Goal: Find specific page/section: Find specific page/section

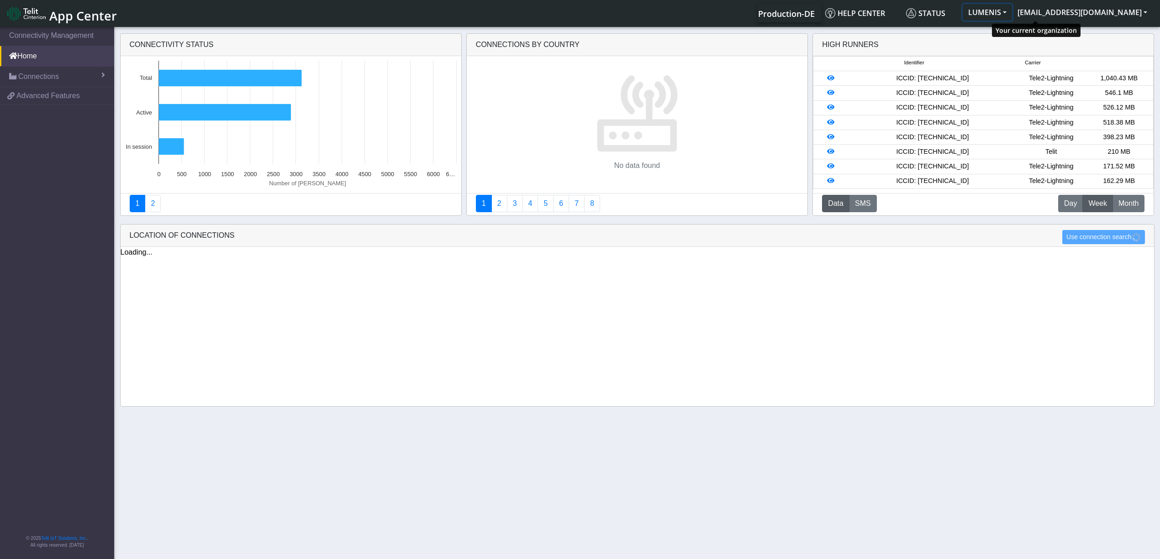
click at [1012, 16] on button "LUMENIS" at bounding box center [987, 12] width 49 height 16
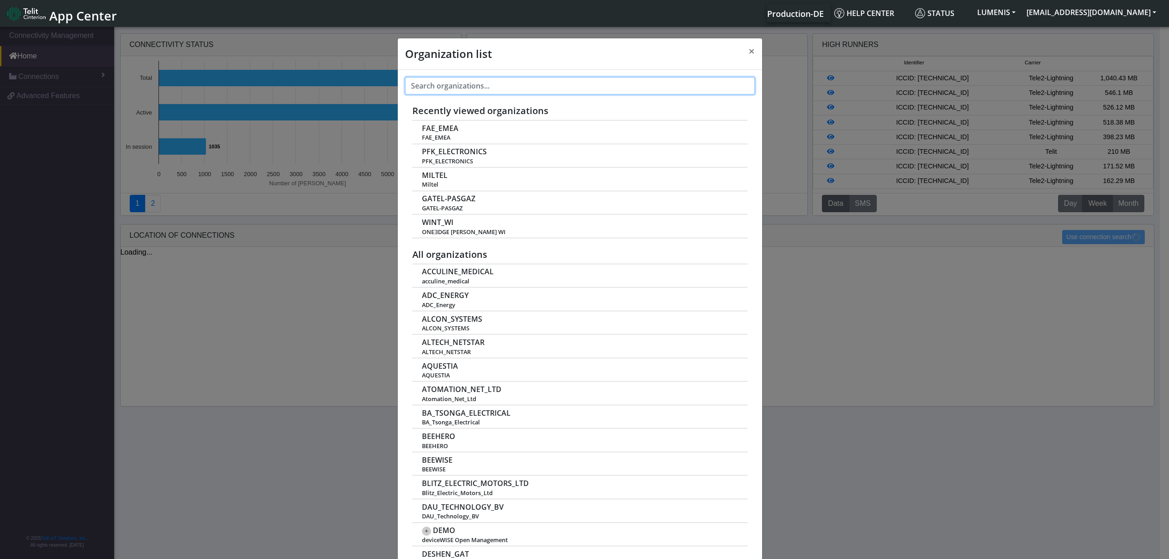
click at [487, 88] on input "text" at bounding box center [580, 85] width 350 height 17
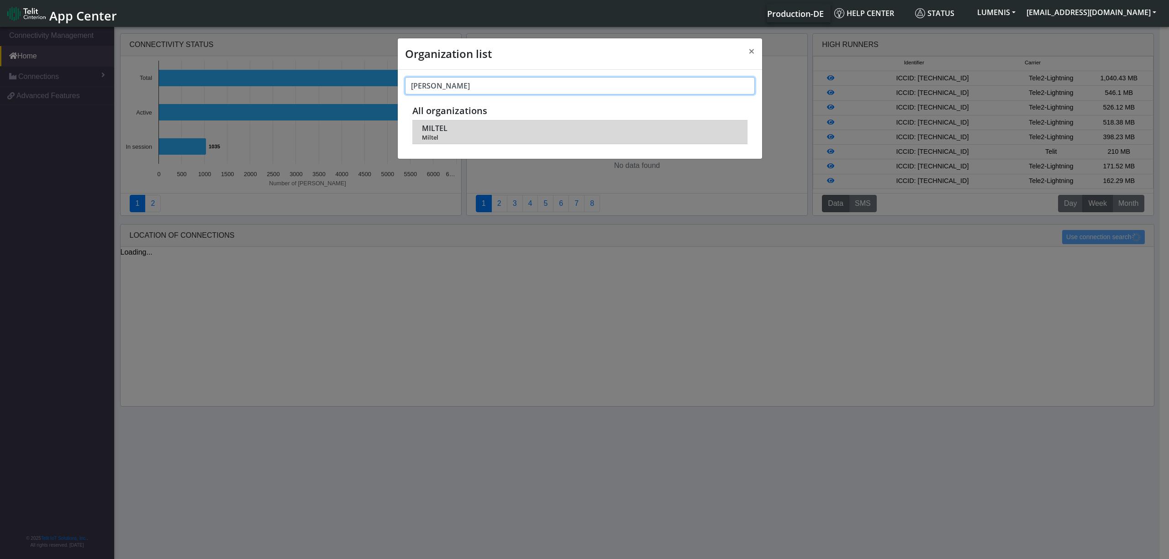
type input "[PERSON_NAME]"
click at [441, 130] on span "MILTEL" at bounding box center [435, 128] width 26 height 9
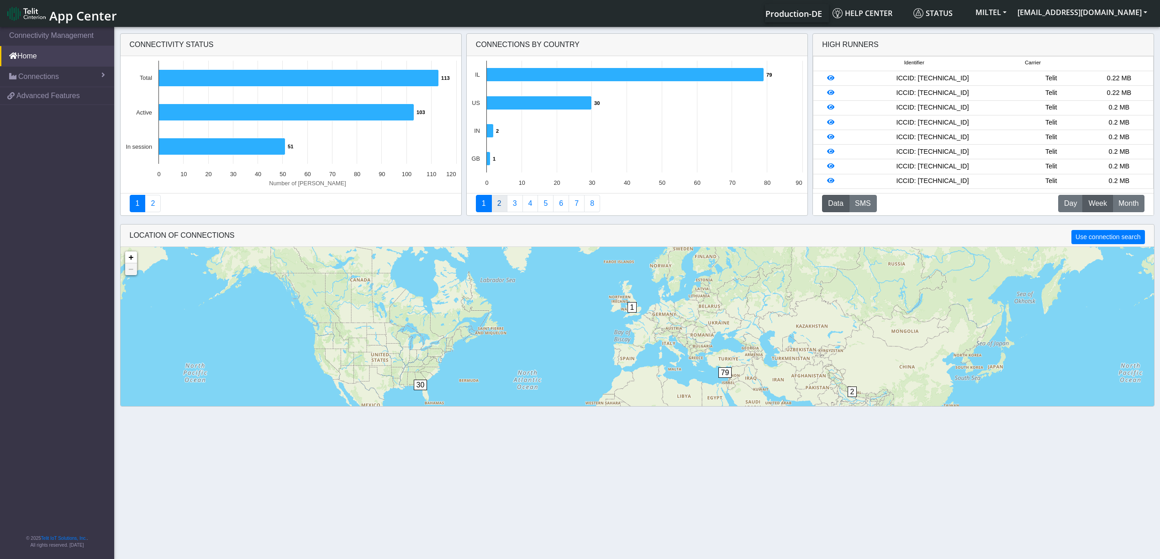
click at [501, 203] on link "2" at bounding box center [499, 203] width 16 height 17
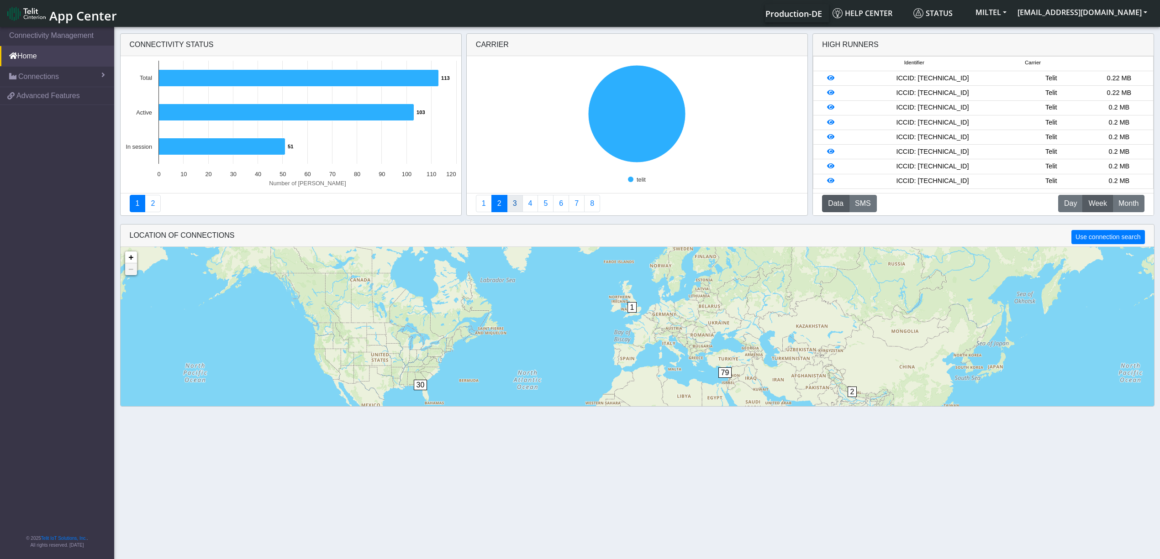
click at [517, 203] on link "3" at bounding box center [515, 203] width 16 height 17
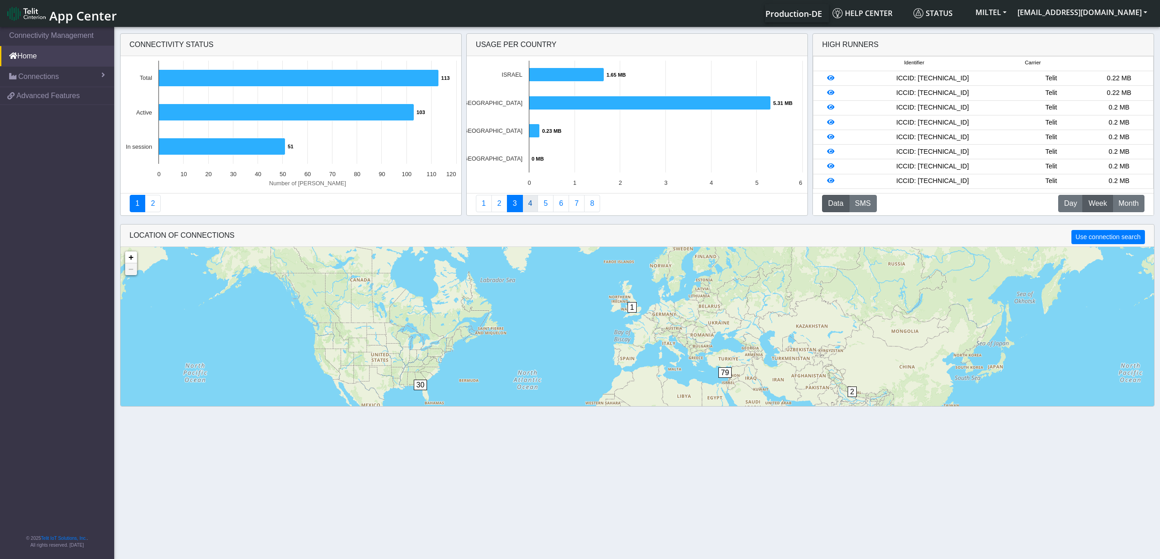
click at [532, 206] on link "4" at bounding box center [530, 203] width 16 height 17
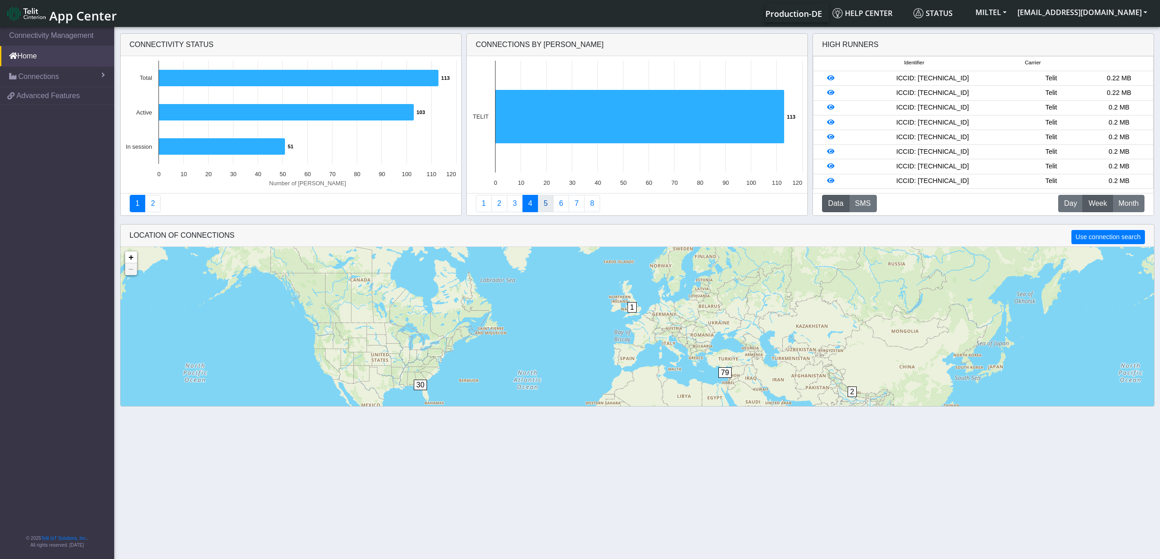
click at [549, 207] on link "5" at bounding box center [545, 203] width 16 height 17
click at [558, 209] on link "6" at bounding box center [561, 203] width 16 height 17
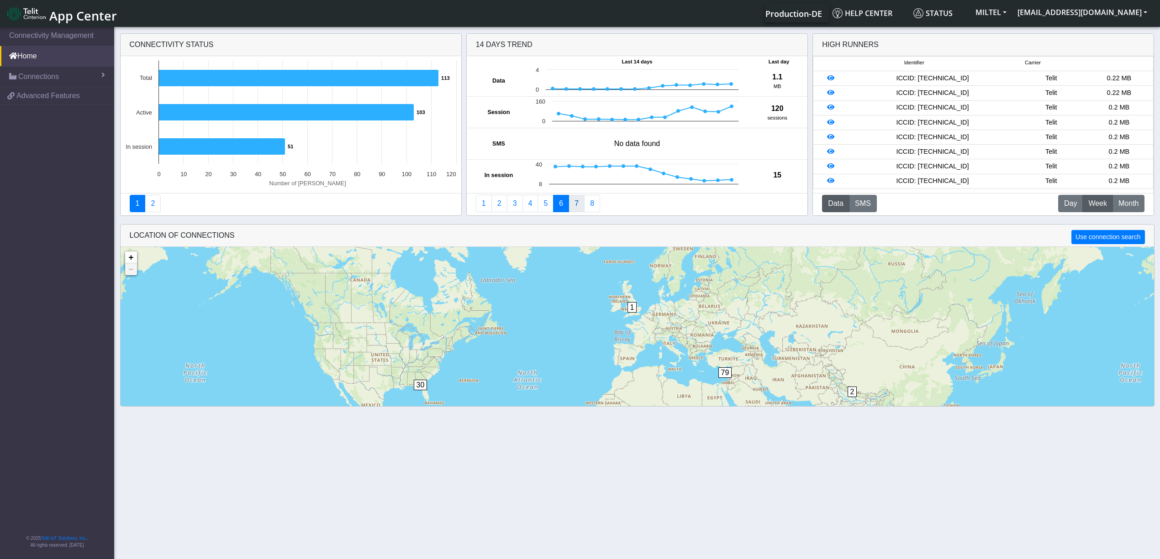
click at [581, 209] on link "7" at bounding box center [577, 203] width 16 height 17
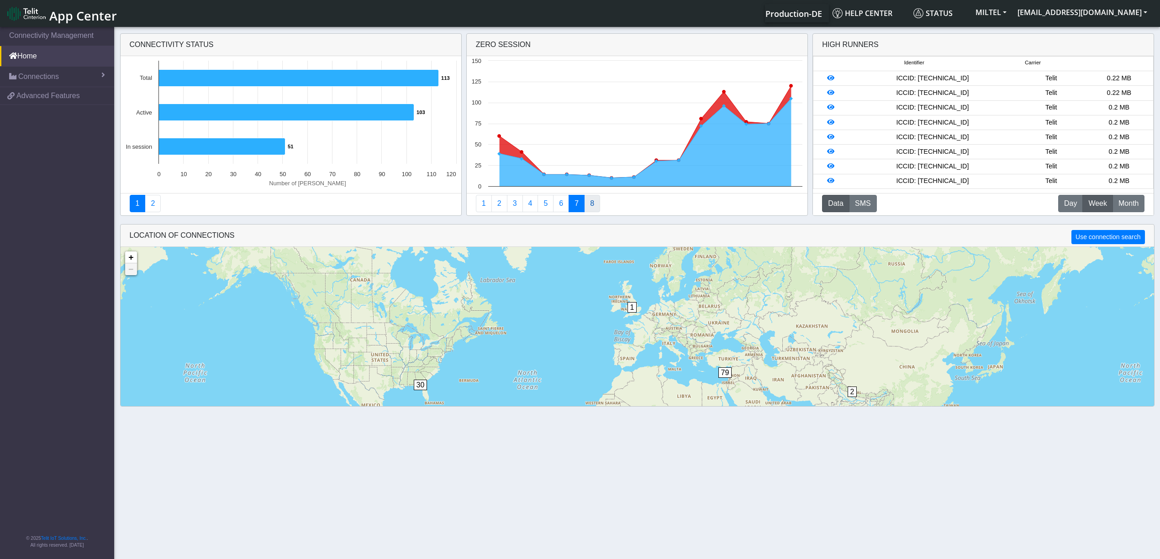
click at [598, 207] on link "8" at bounding box center [592, 203] width 16 height 17
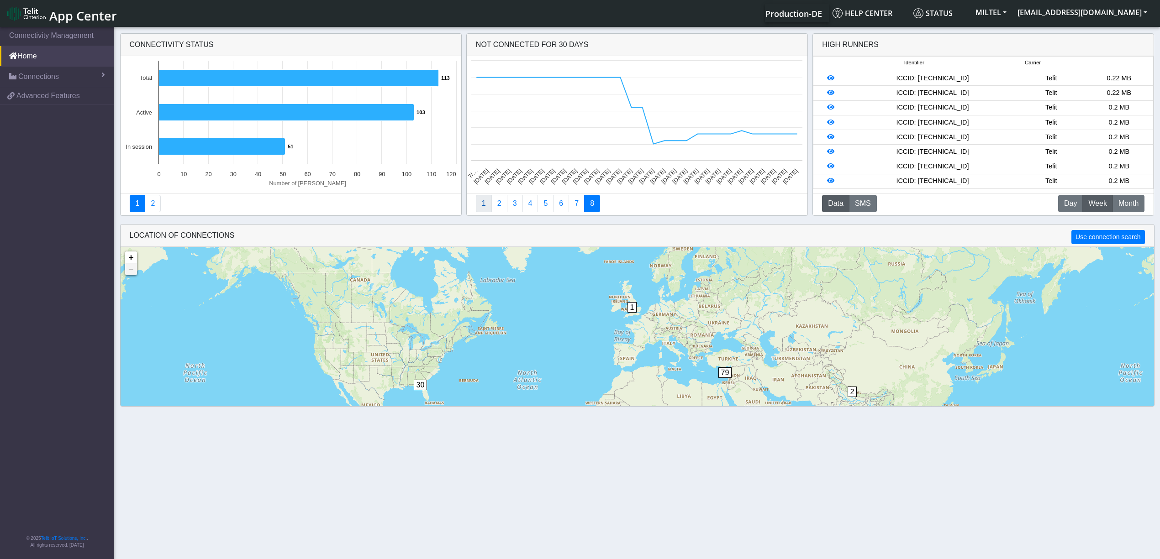
click at [486, 207] on link "1" at bounding box center [484, 203] width 16 height 17
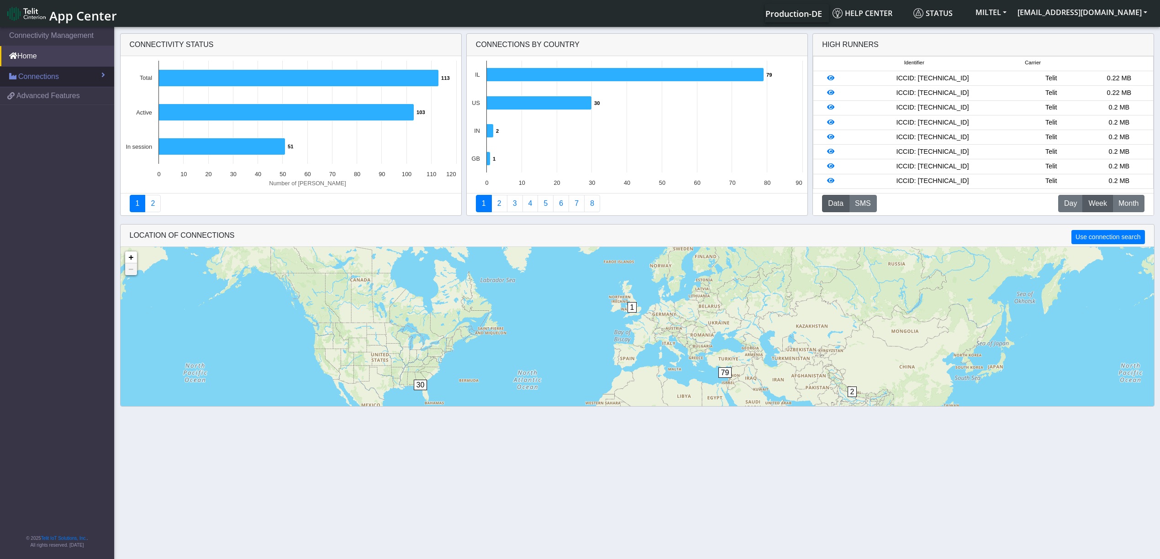
click at [97, 75] on link "Connections" at bounding box center [57, 77] width 114 height 20
click at [29, 95] on span "List" at bounding box center [27, 96] width 10 height 10
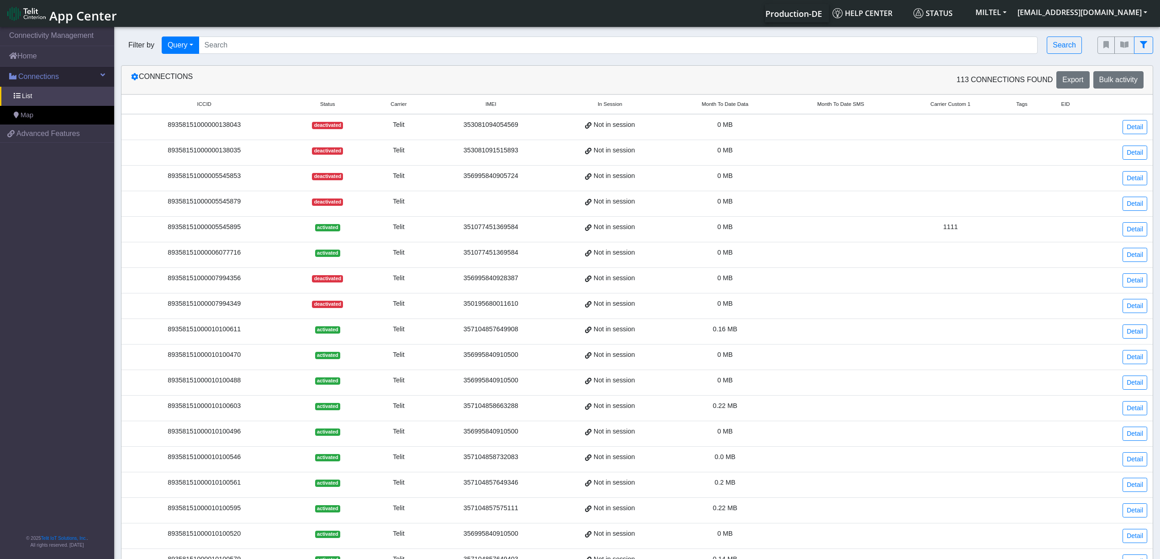
click at [101, 74] on span at bounding box center [102, 74] width 5 height 7
click at [101, 70] on link "Connections" at bounding box center [57, 77] width 114 height 20
click at [23, 91] on span "List" at bounding box center [27, 96] width 10 height 10
click at [21, 95] on link "List" at bounding box center [57, 96] width 114 height 19
click at [132, 79] on icon at bounding box center [134, 76] width 7 height 7
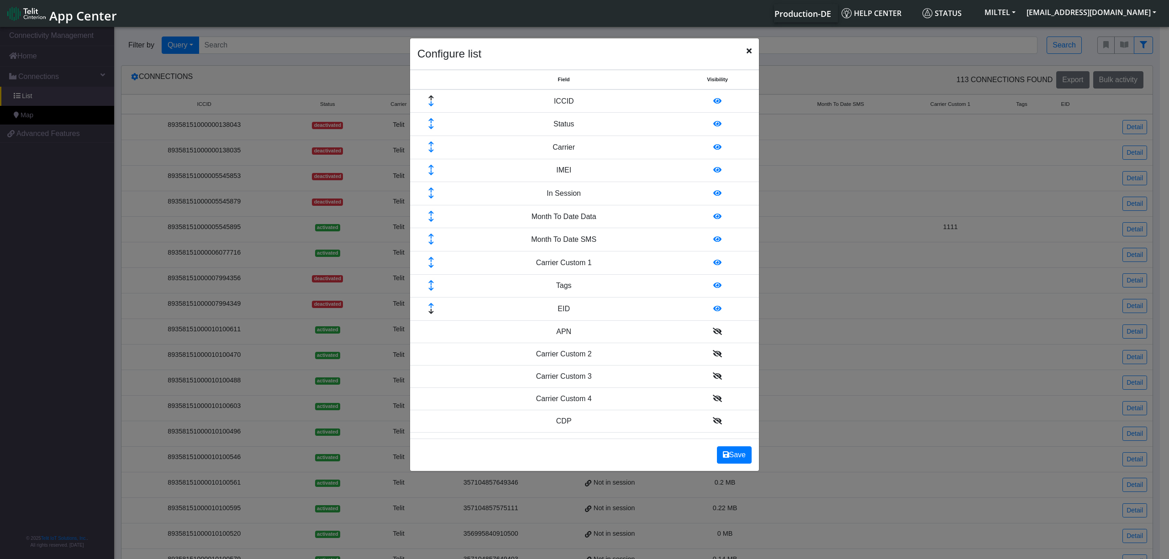
click at [750, 52] on icon "Close" at bounding box center [749, 50] width 5 height 7
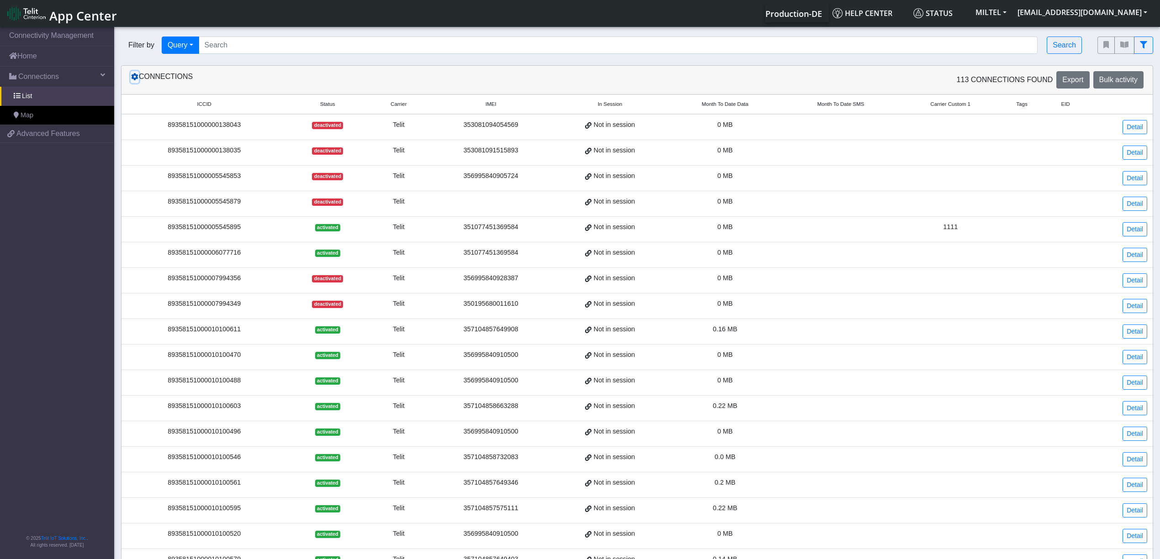
click at [133, 77] on icon at bounding box center [134, 76] width 7 height 7
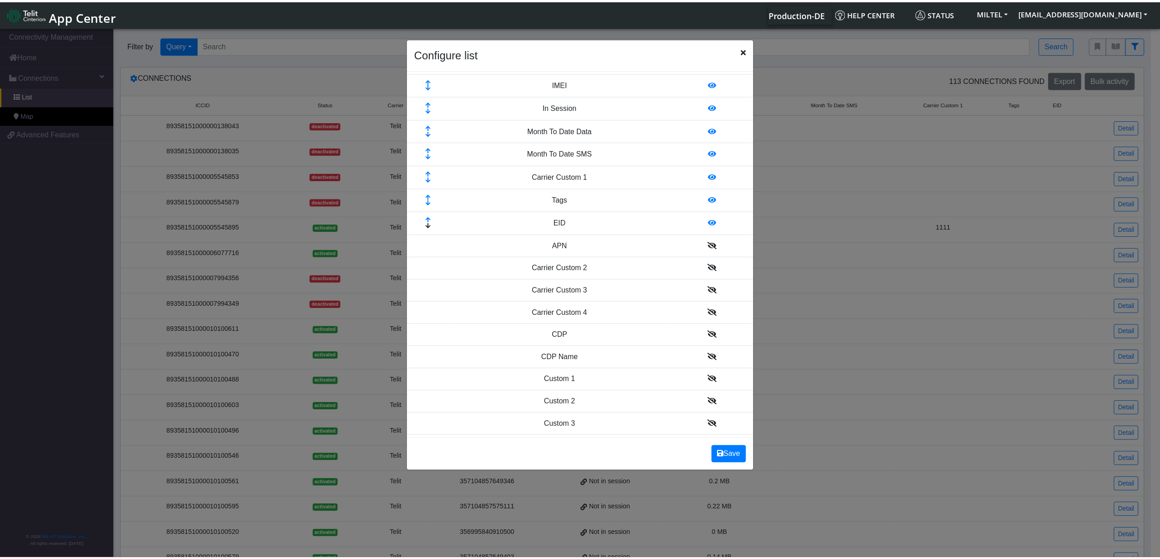
scroll to position [49, 0]
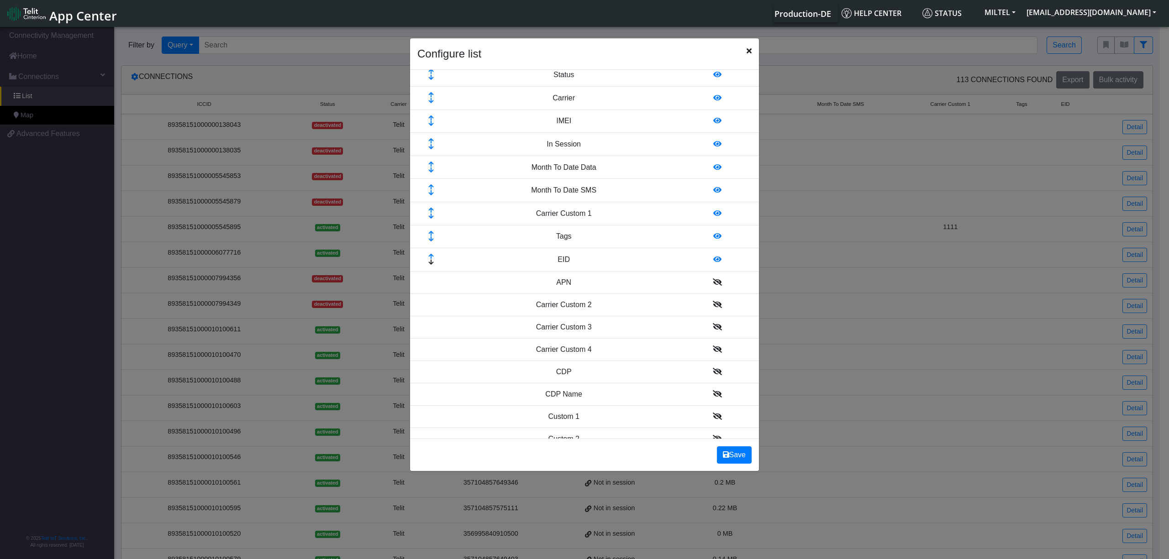
click at [748, 53] on icon "Close" at bounding box center [749, 50] width 5 height 7
